Goal: Information Seeking & Learning: Learn about a topic

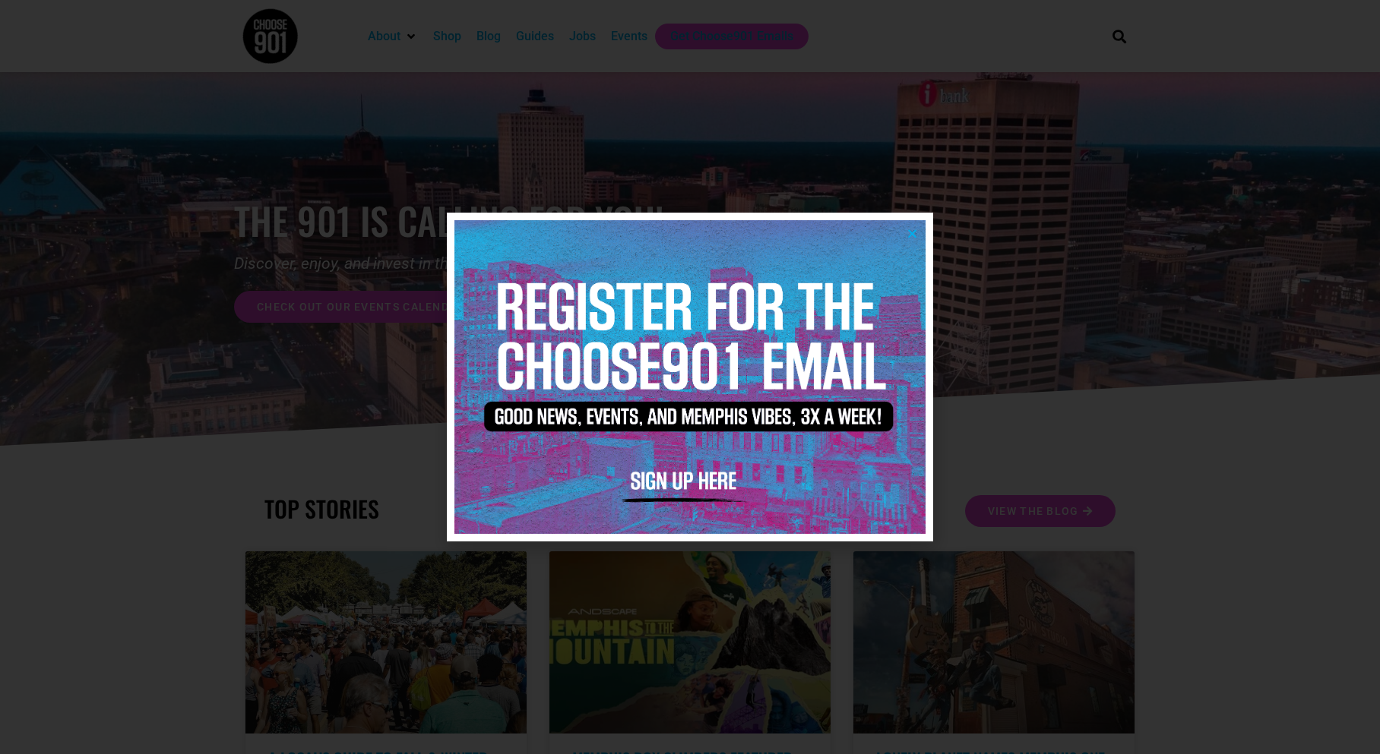
click at [913, 235] on icon "Close" at bounding box center [911, 233] width 11 height 11
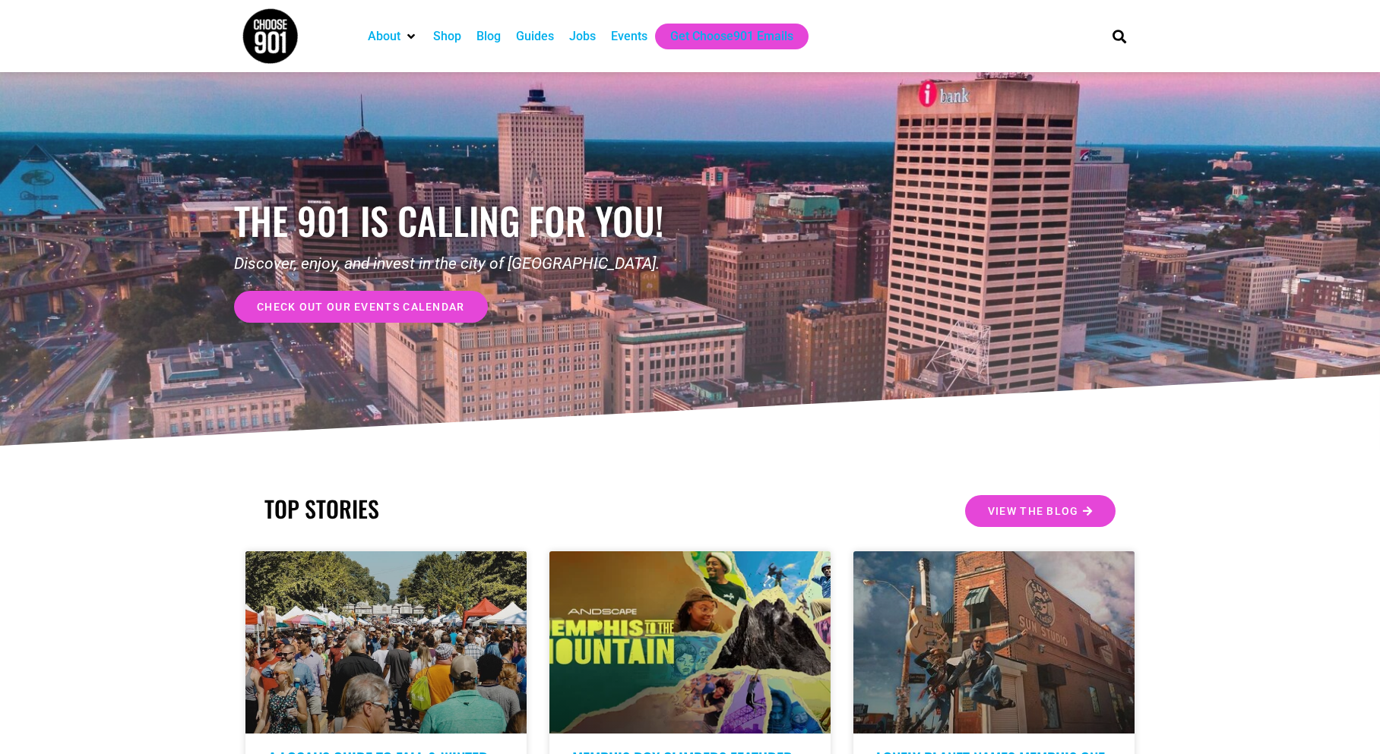
click at [617, 37] on div "Events" at bounding box center [629, 36] width 36 height 18
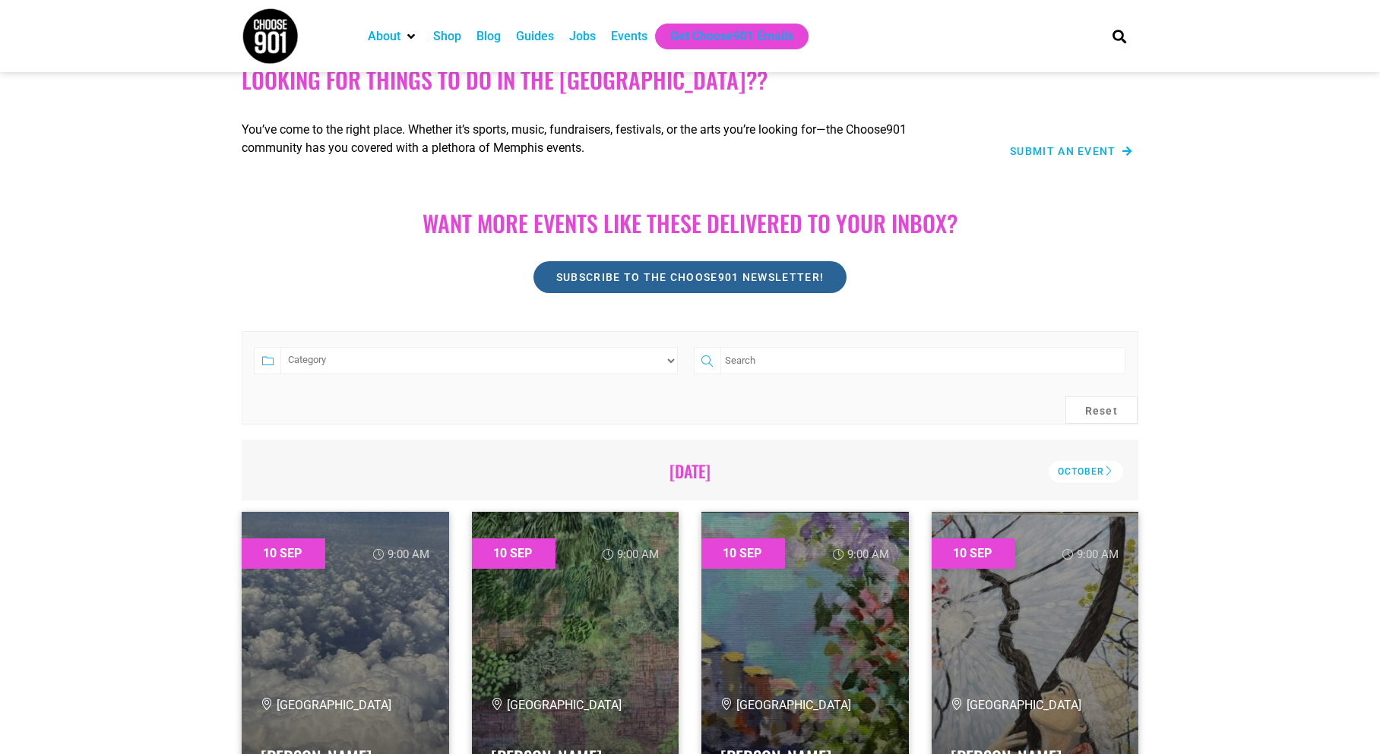
scroll to position [76, 0]
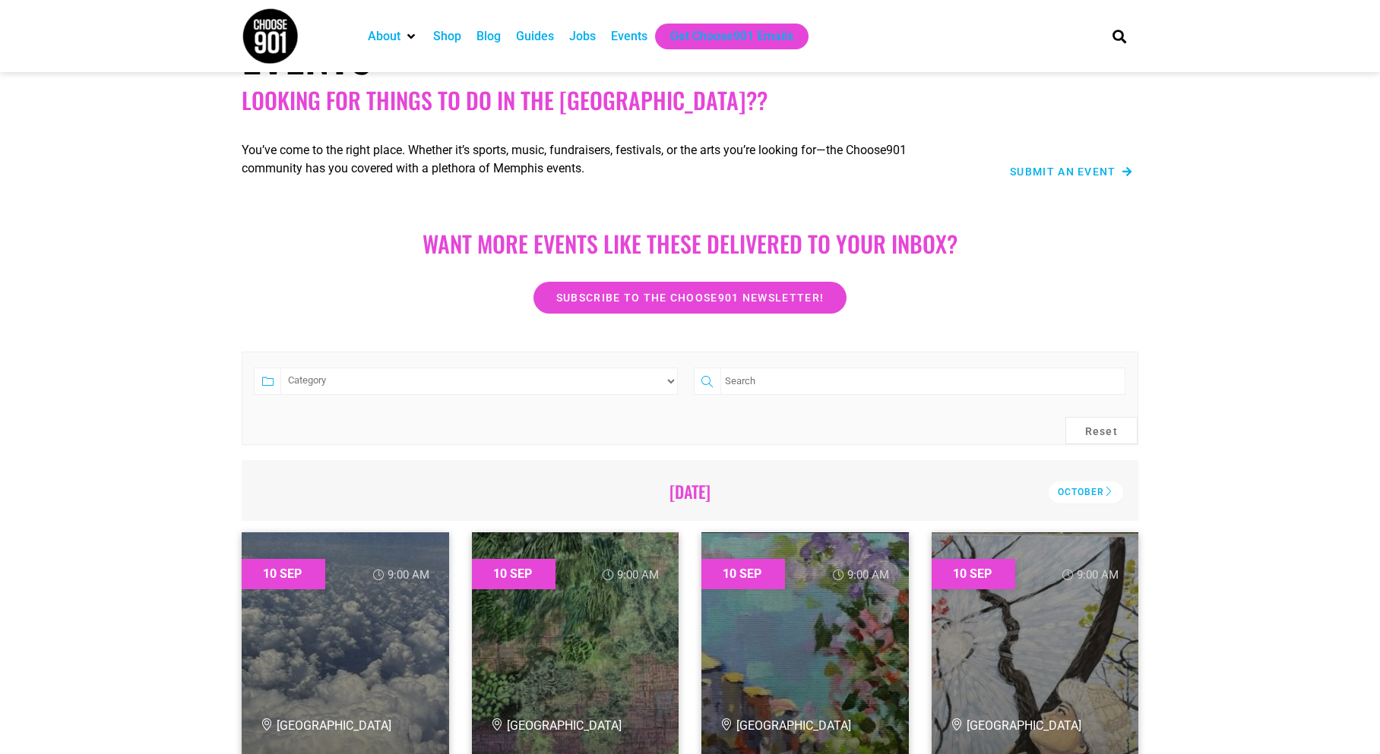
click at [400, 375] on select "Category Adults Only Career Comedy Education Family Family Friendly Festival Fi…" at bounding box center [478, 381] width 397 height 27
click at [481, 390] on select "Category Adults Only Career Comedy Education Family Family Friendly Festival Fi…" at bounding box center [478, 381] width 397 height 27
click at [729, 492] on h2 "[DATE]" at bounding box center [690, 492] width 854 height 20
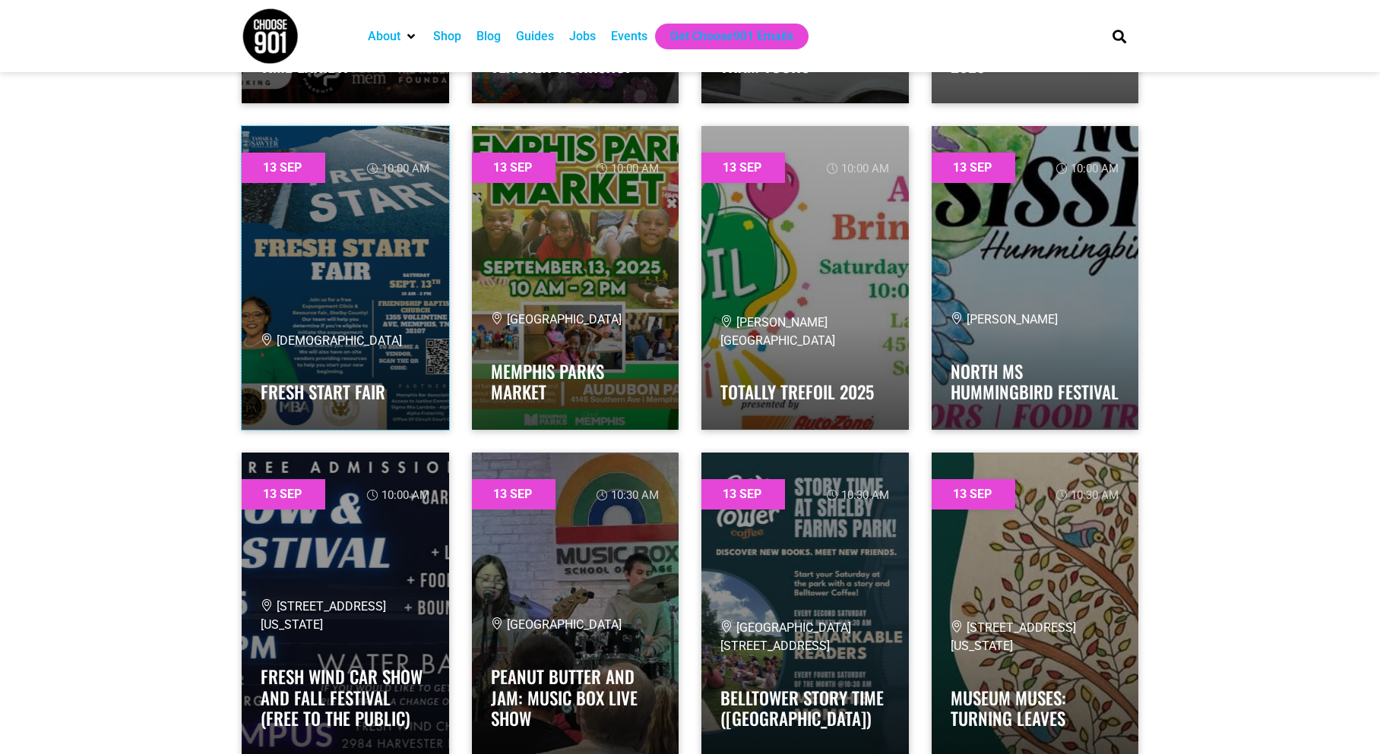
scroll to position [10635, 0]
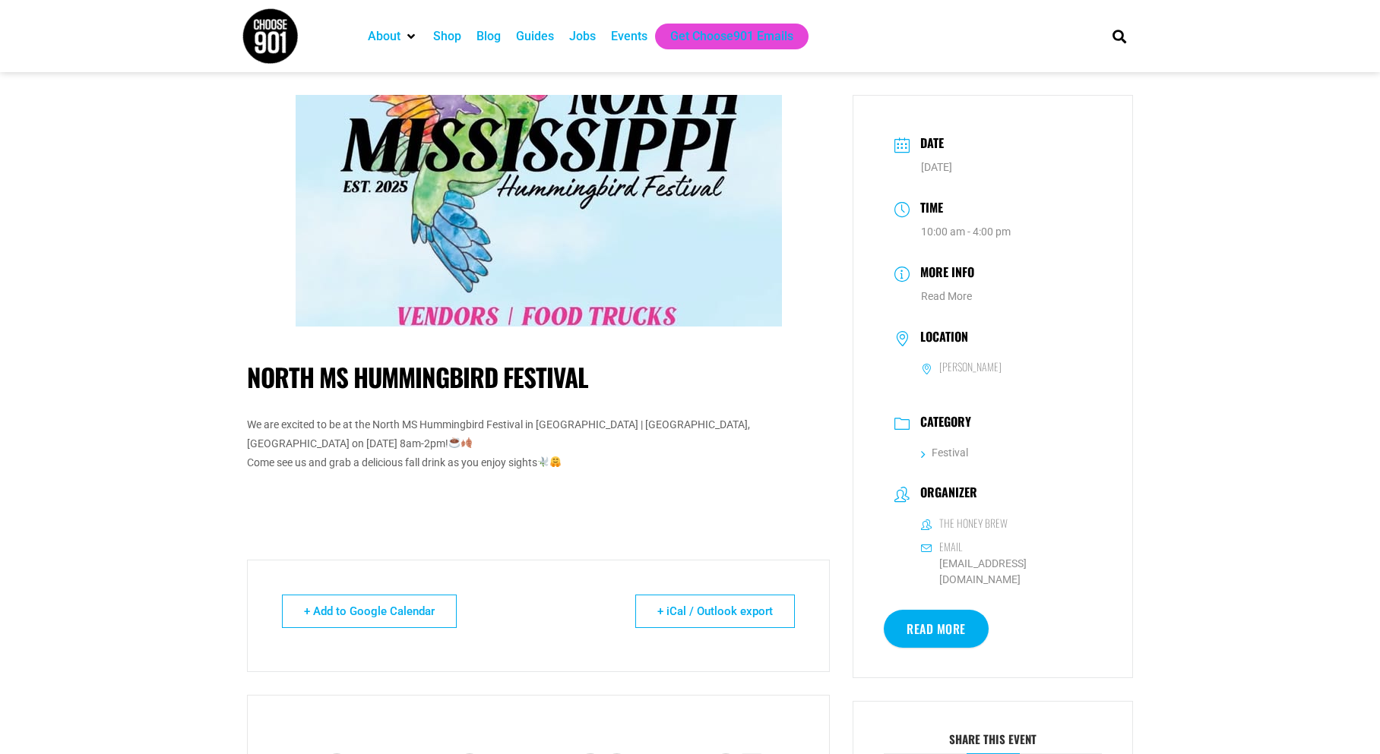
click at [602, 434] on p "We are excited to be at the North MS Hummingbird Festival in [GEOGRAPHIC_DATA] …" at bounding box center [538, 445] width 583 height 58
click at [494, 435] on p "We are excited to be at the North MS Hummingbird Festival in [GEOGRAPHIC_DATA] …" at bounding box center [538, 445] width 583 height 58
click at [492, 436] on p "We are excited to be at the North MS Hummingbird Festival in [GEOGRAPHIC_DATA] …" at bounding box center [538, 445] width 583 height 58
click at [602, 437] on p "We are excited to be at the North MS Hummingbird Festival in [GEOGRAPHIC_DATA] …" at bounding box center [538, 445] width 583 height 58
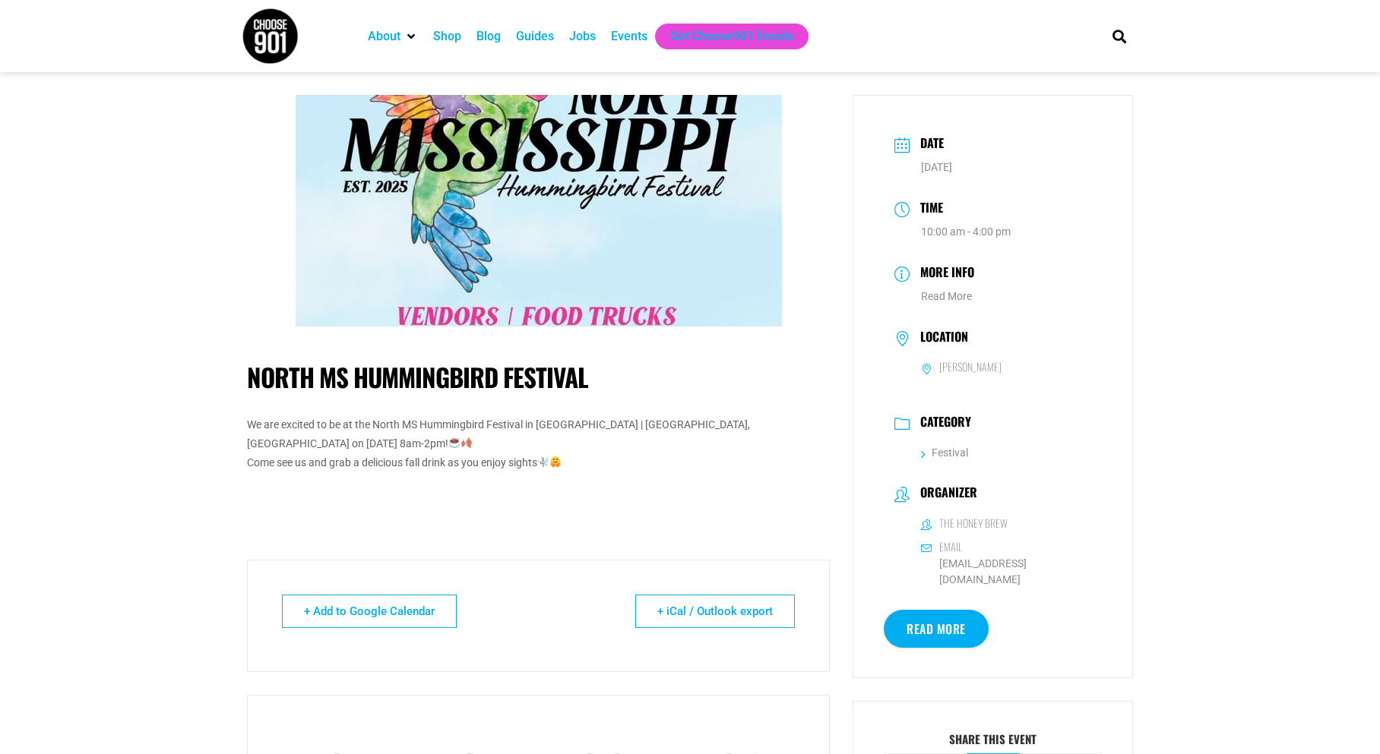
click at [427, 441] on p "We are excited to be at the North MS Hummingbird Festival in Snowden Grove Park…" at bounding box center [538, 445] width 583 height 58
click at [586, 455] on p "We are excited to be at the North MS Hummingbird Festival in Snowden Grove Park…" at bounding box center [538, 445] width 583 height 58
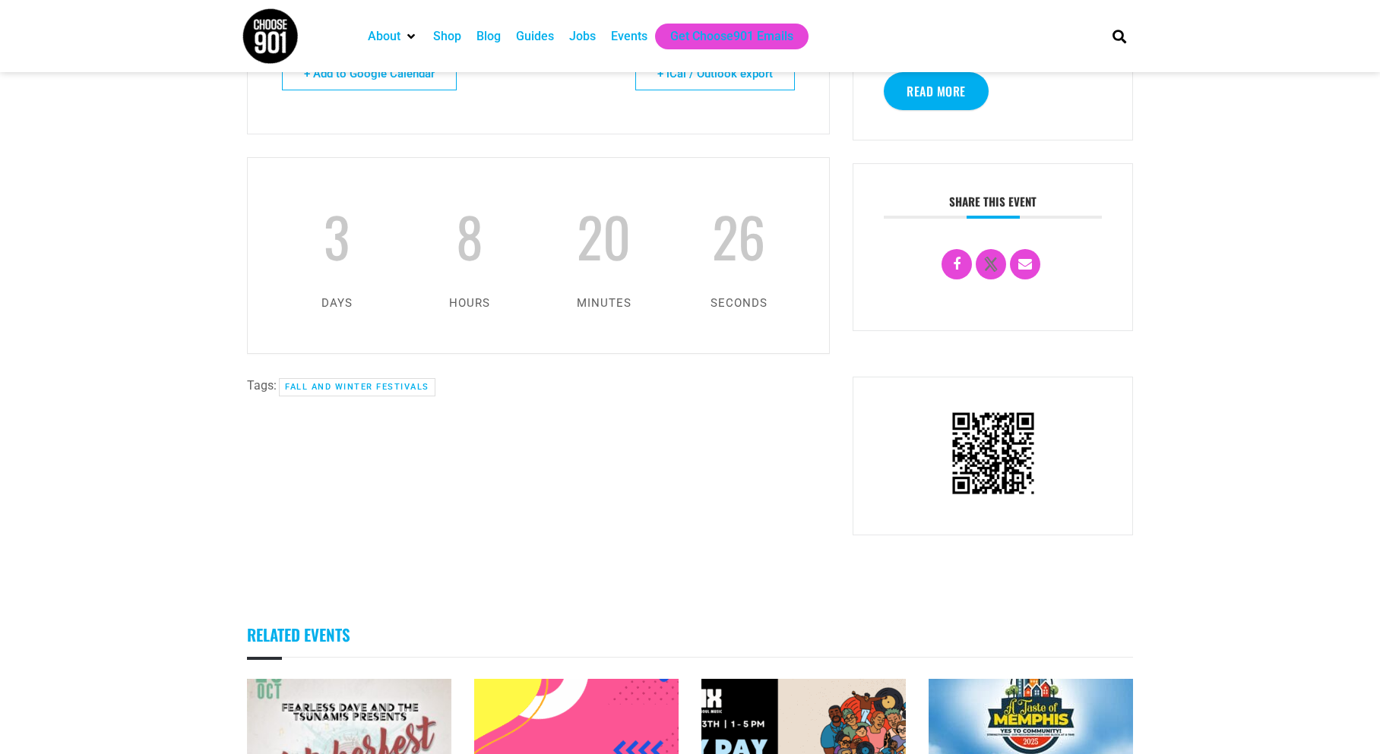
scroll to position [380, 0]
